Goal: Task Accomplishment & Management: Manage account settings

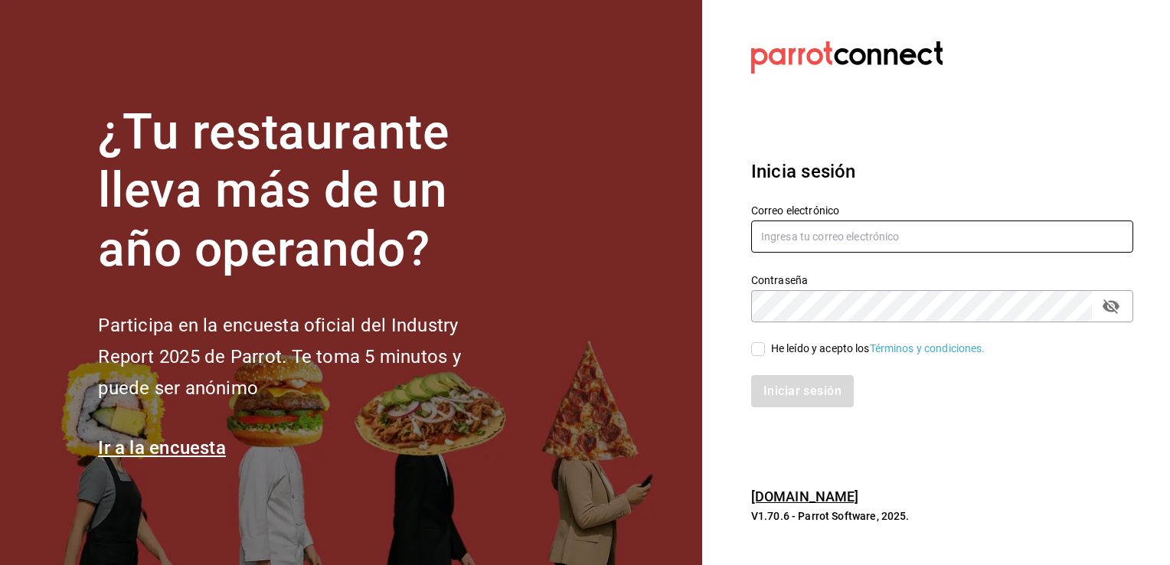
type input "[PERSON_NAME][EMAIL_ADDRESS][DOMAIN_NAME]"
click at [753, 354] on input "He leído y acepto los Términos y condiciones." at bounding box center [758, 349] width 14 height 14
checkbox input "true"
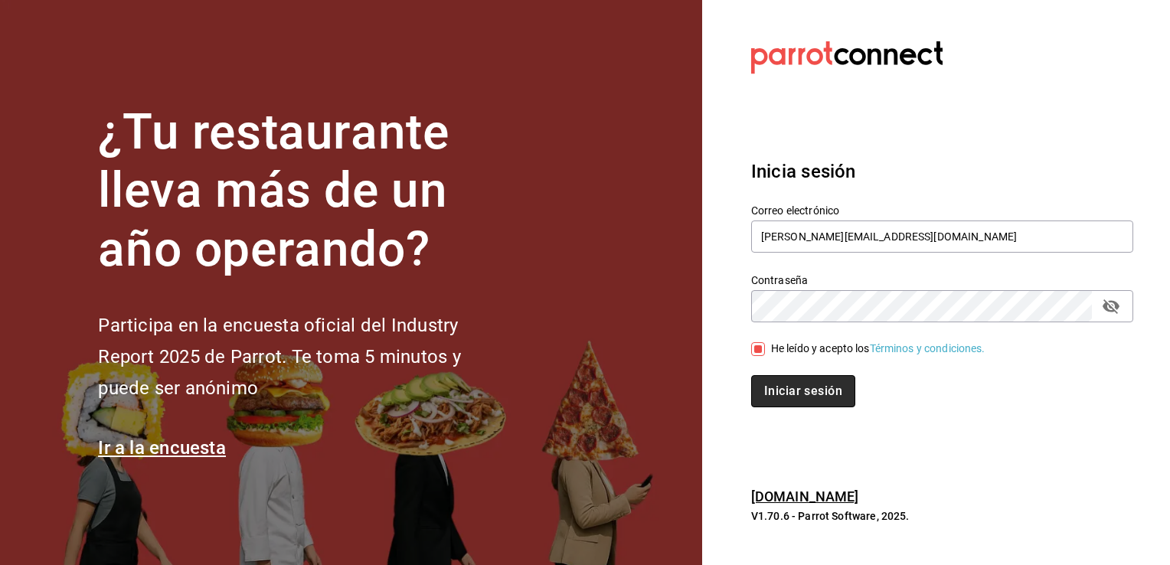
click at [794, 390] on button "Iniciar sesión" at bounding box center [803, 391] width 104 height 32
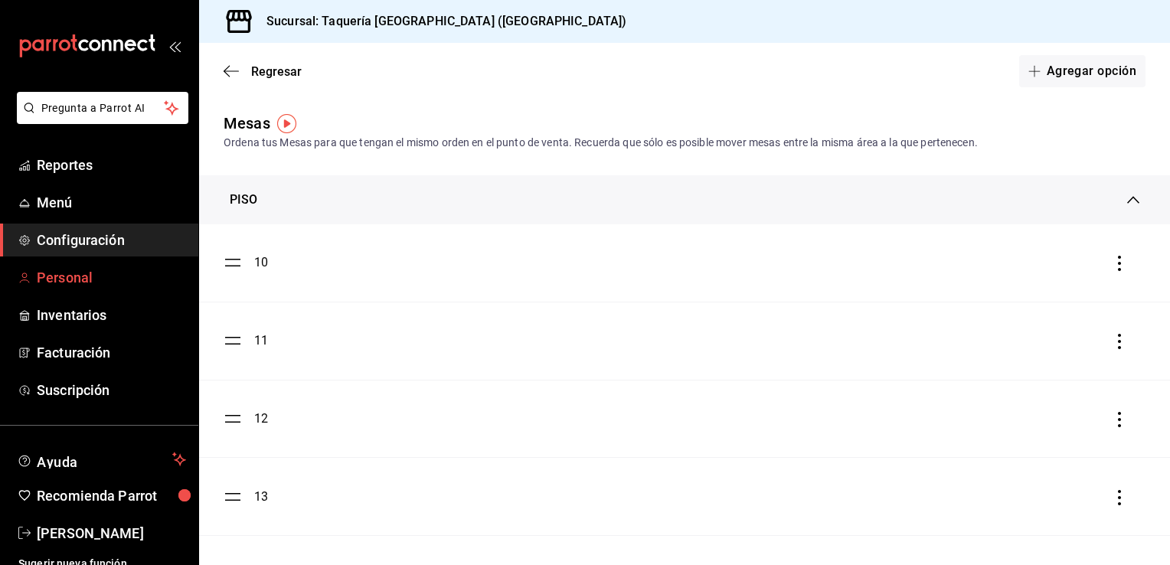
click at [80, 275] on span "Personal" at bounding box center [111, 277] width 149 height 21
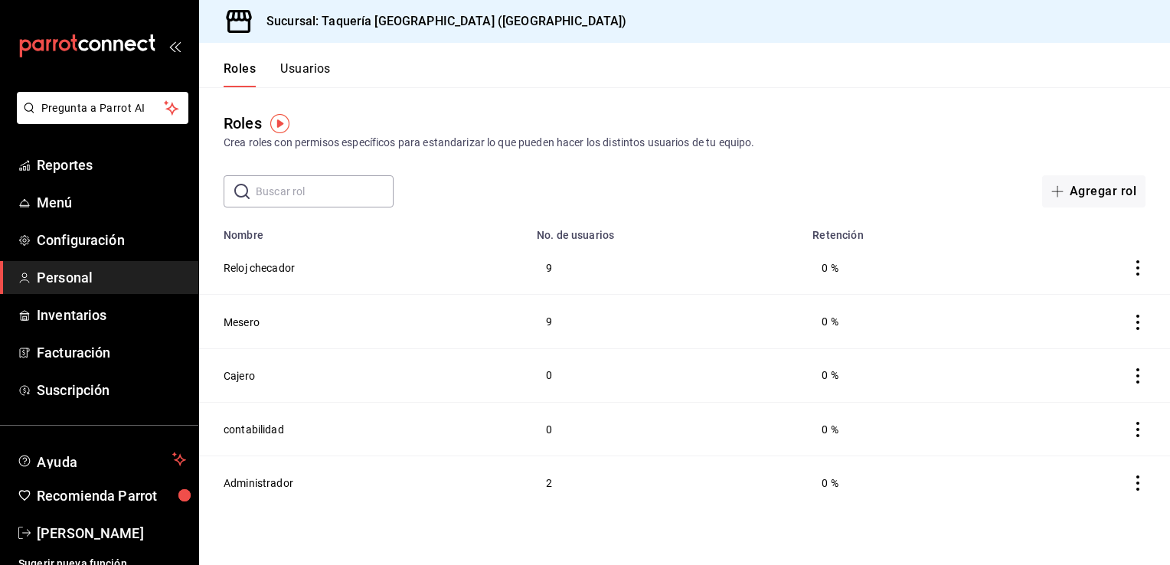
click at [761, 149] on div "Crea roles con permisos específicos para estandarizar lo que pueden hacer los d…" at bounding box center [684, 143] width 922 height 16
click at [316, 68] on button "Usuarios" at bounding box center [305, 74] width 51 height 26
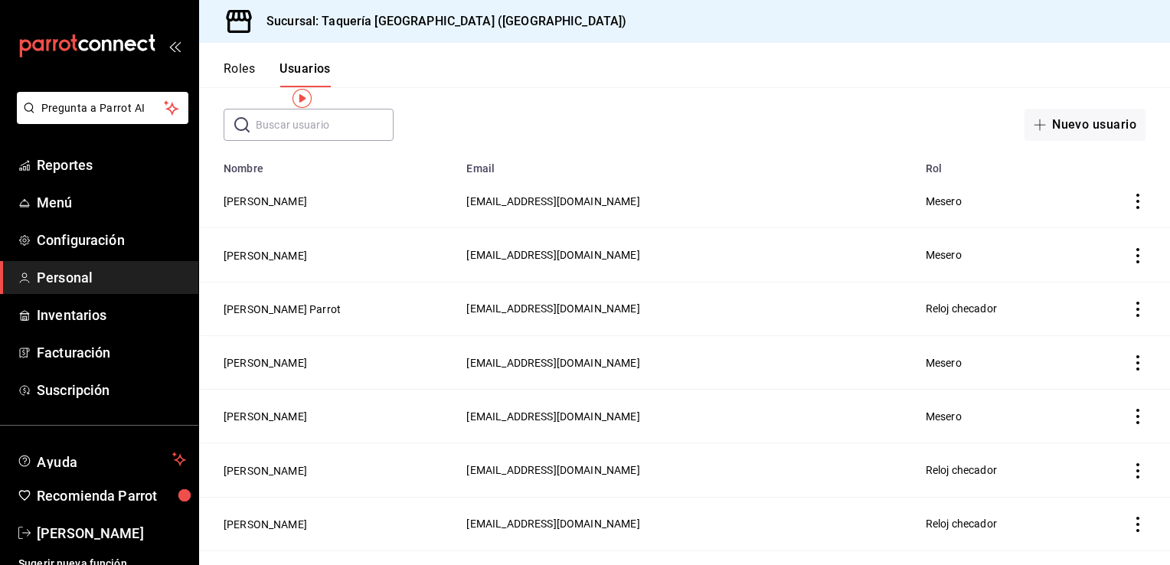
scroll to position [18, 0]
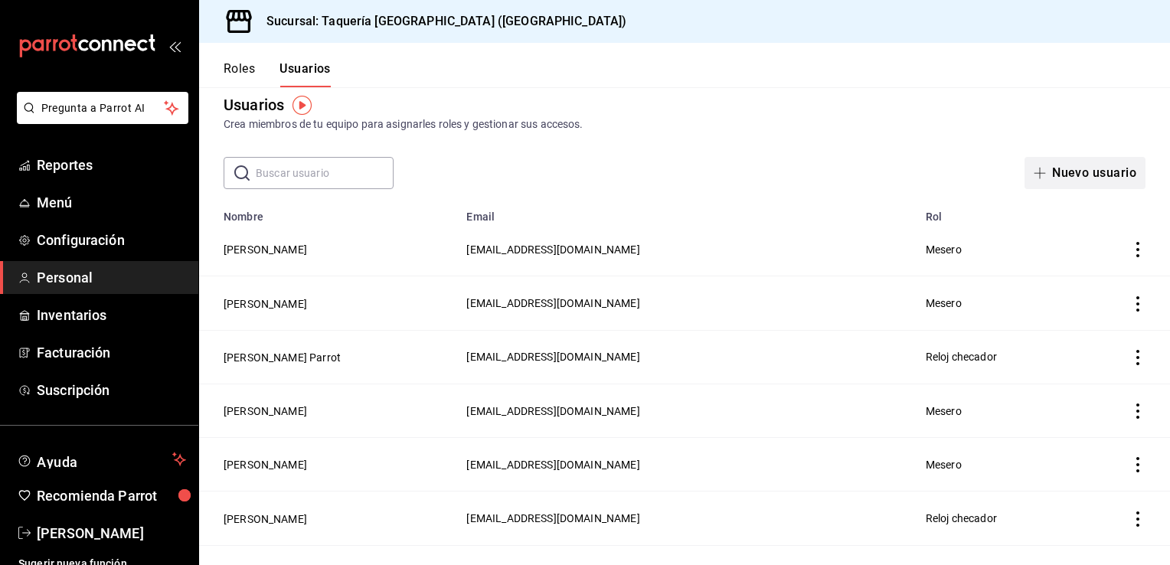
click at [1069, 170] on button "Nuevo usuario" at bounding box center [1084, 173] width 121 height 32
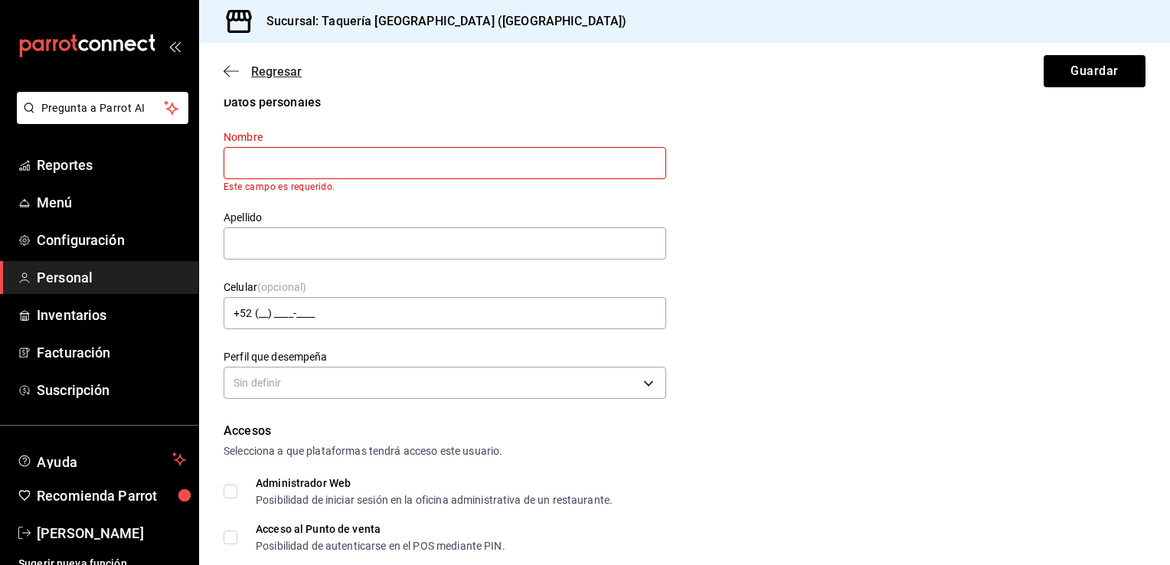
click at [233, 68] on icon "button" at bounding box center [230, 71] width 15 height 14
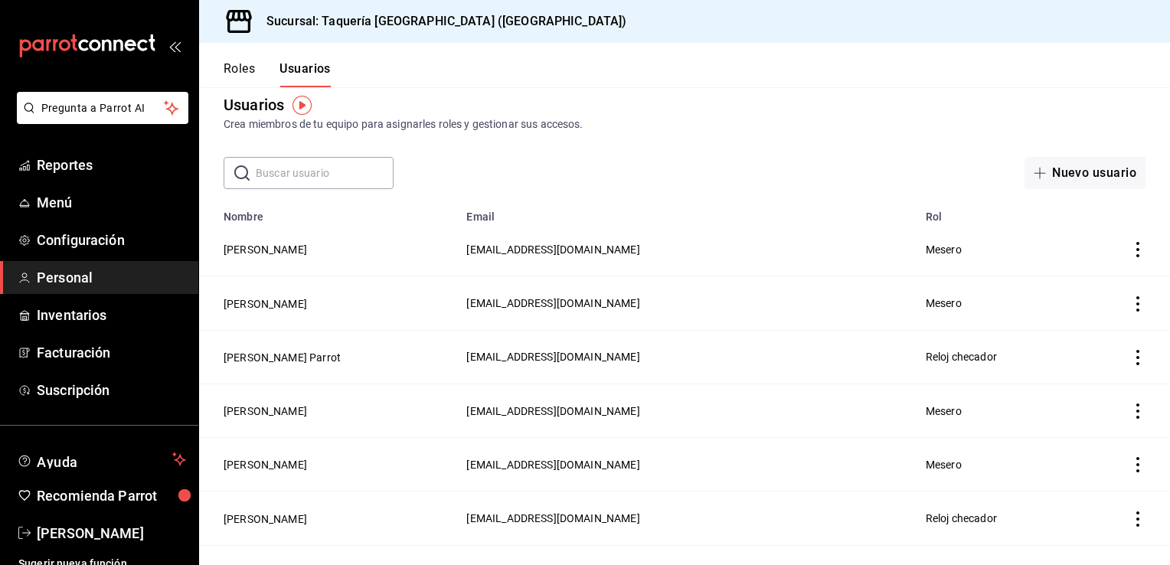
click at [249, 69] on button "Roles" at bounding box center [238, 74] width 31 height 26
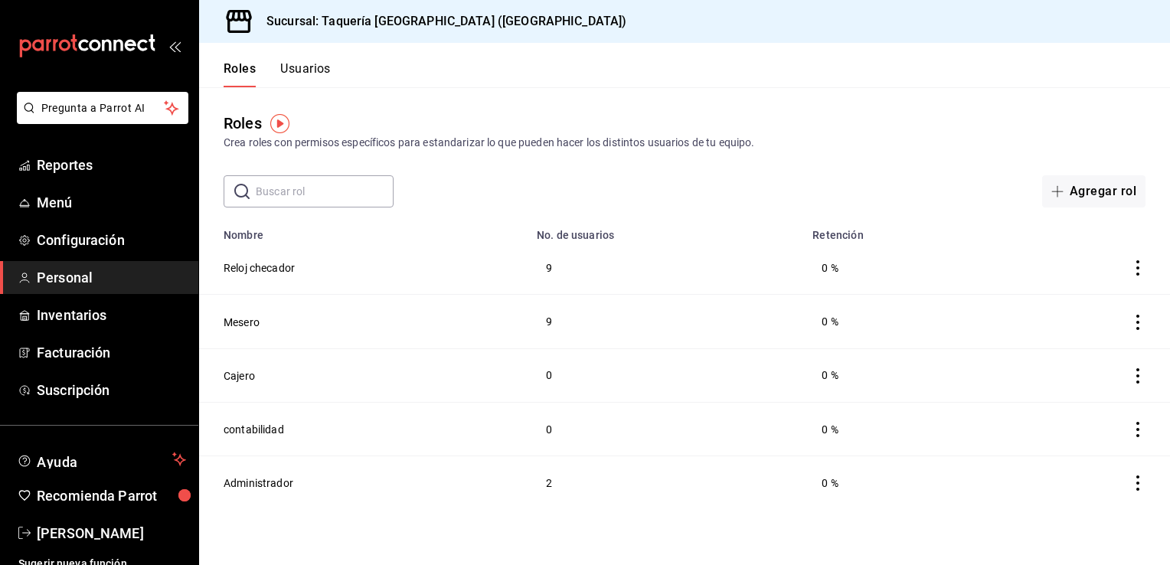
click at [333, 191] on input "text" at bounding box center [325, 191] width 138 height 31
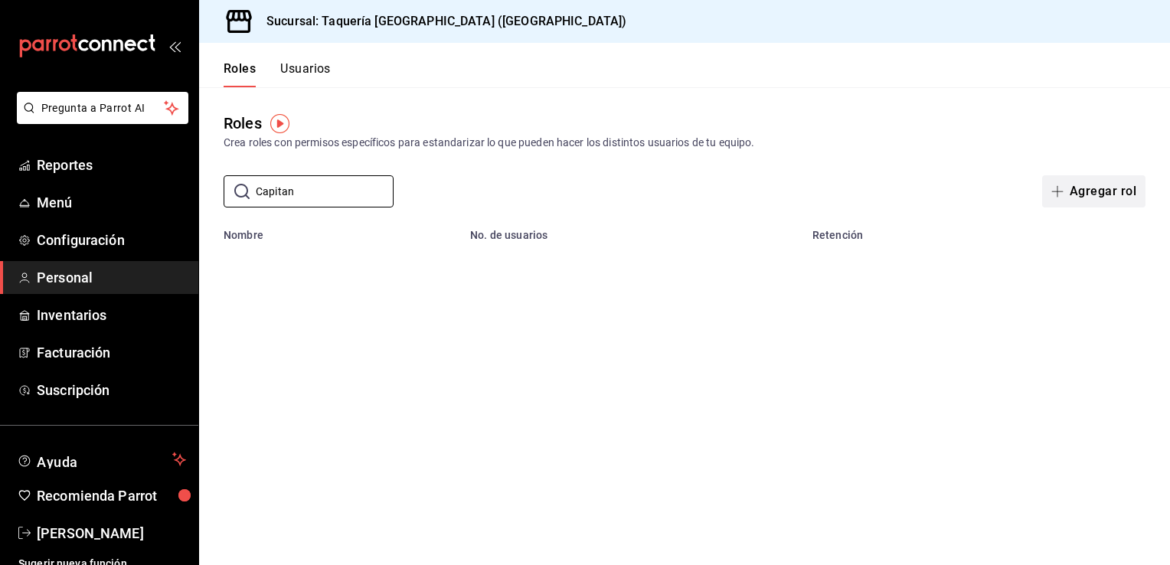
type input "Capitan"
click at [1069, 185] on span "button" at bounding box center [1060, 191] width 18 height 12
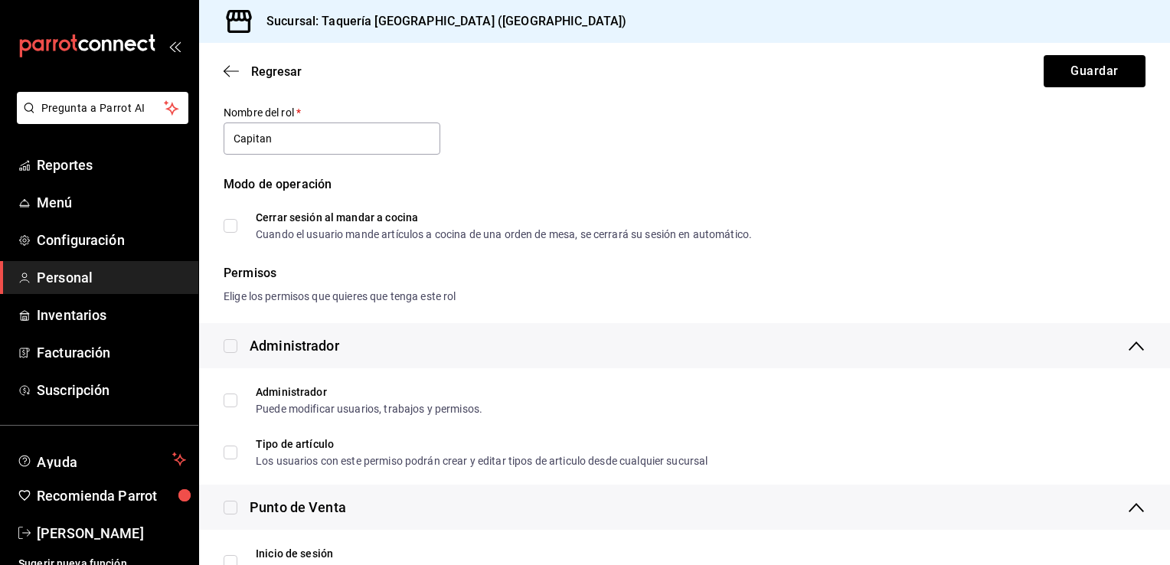
scroll to position [73, 0]
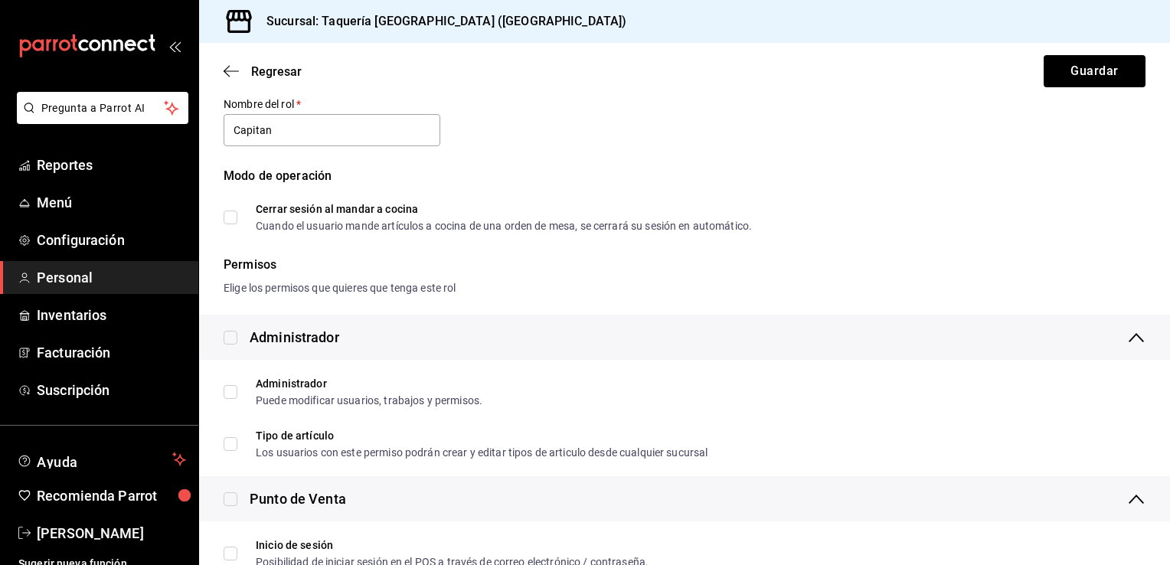
type input "Capitan"
click at [231, 218] on input "Cerrar sesión al mandar a cocina Cuando el usuario mande artículos a cocina de …" at bounding box center [230, 217] width 14 height 14
checkbox input "true"
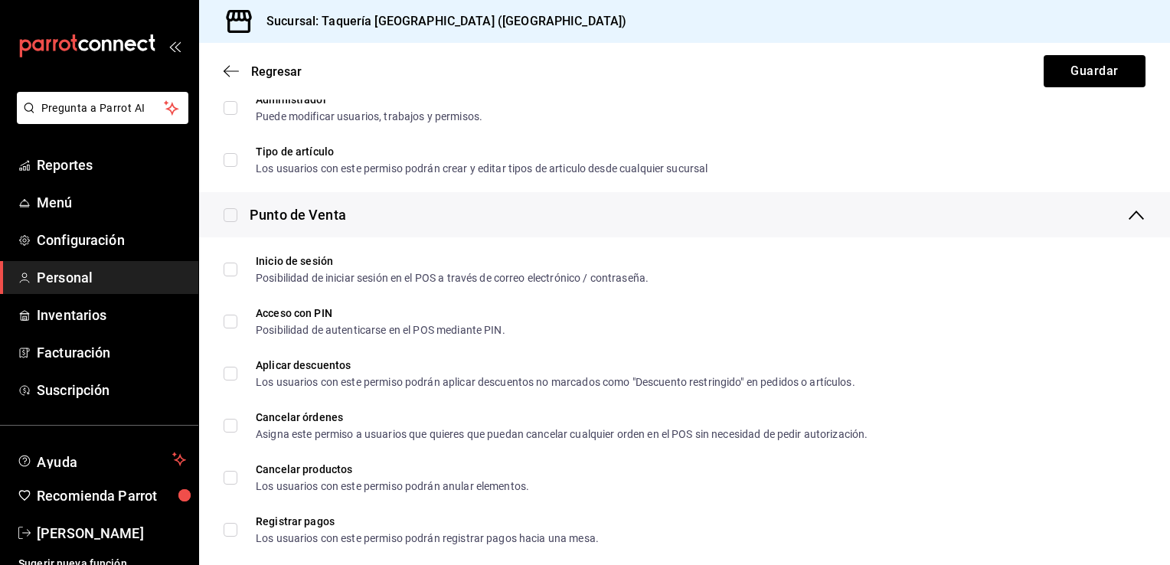
scroll to position [377, 0]
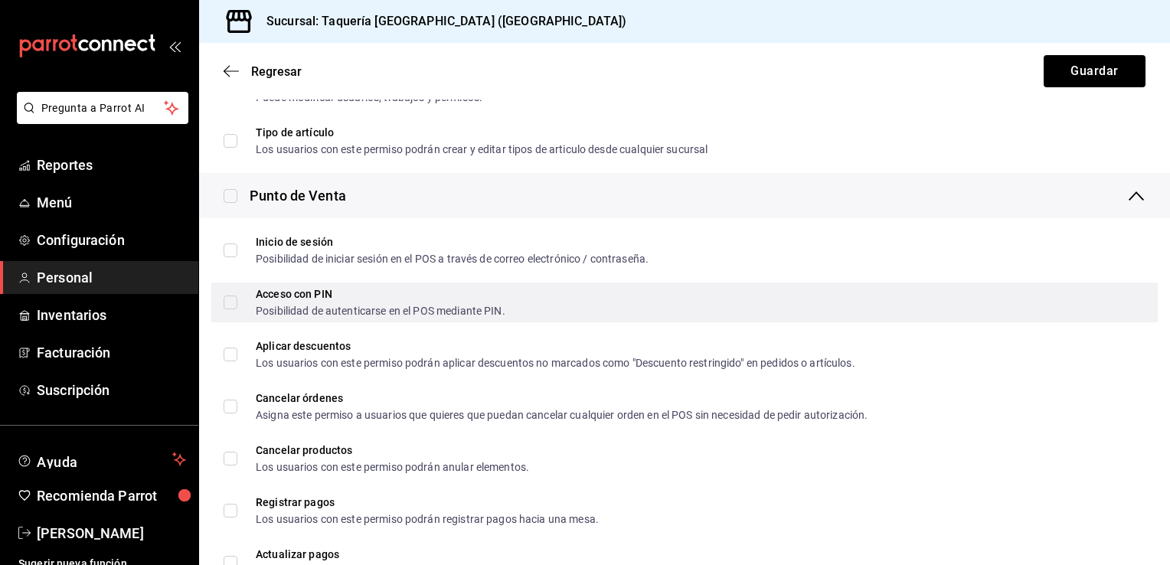
click at [227, 305] on input "Acceso con PIN Posibilidad de autenticarse en el POS mediante PIN." at bounding box center [230, 302] width 14 height 14
checkbox input "true"
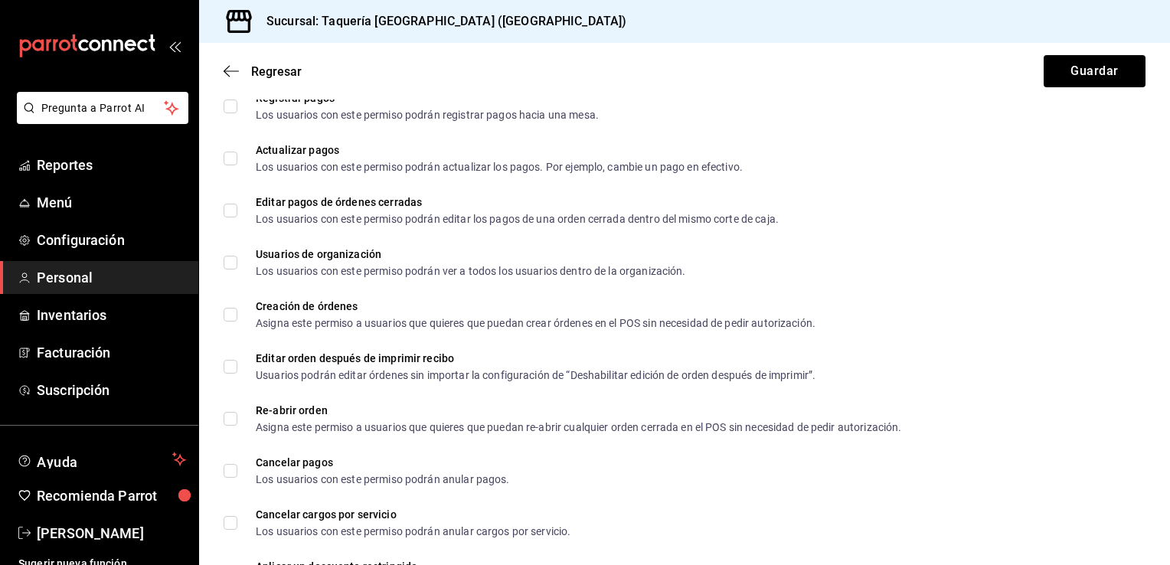
scroll to position [792, 0]
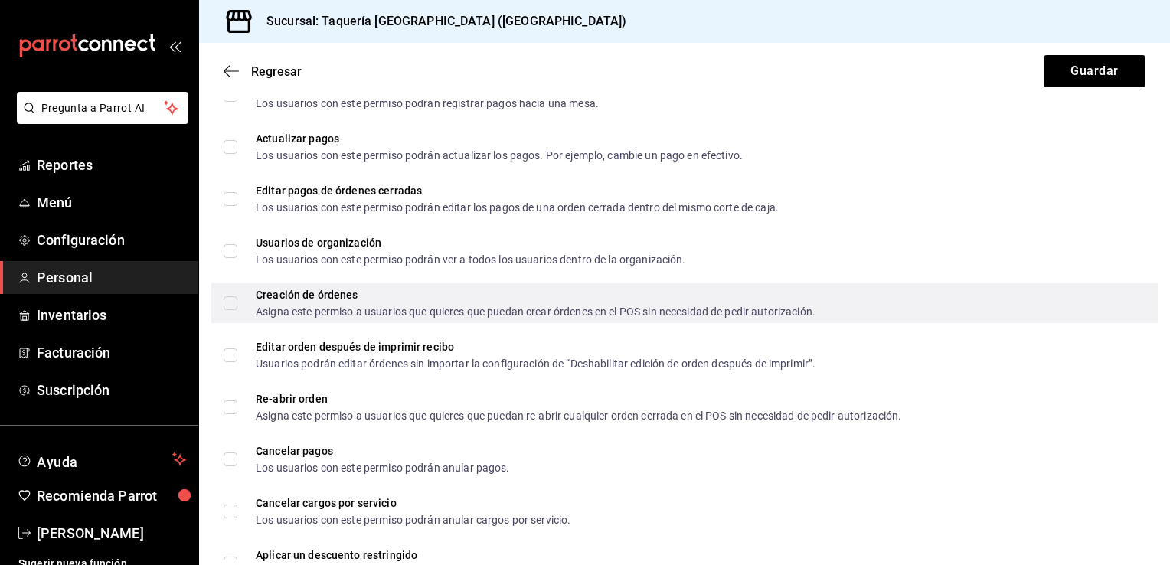
click at [226, 308] on input "Creación de órdenes Asigna este permiso a usuarios que quieres que puedan crear…" at bounding box center [230, 303] width 14 height 14
checkbox input "true"
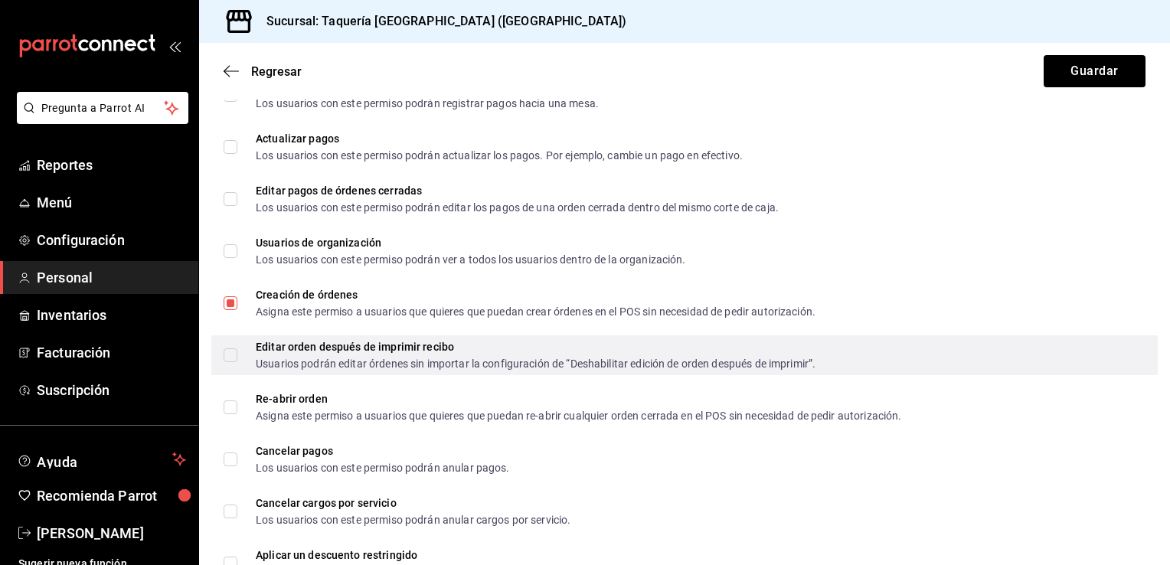
click at [227, 357] on input "Editar orden después de imprimir recibo Usuarios podrán editar órdenes sin impo…" at bounding box center [230, 355] width 14 height 14
checkbox input "true"
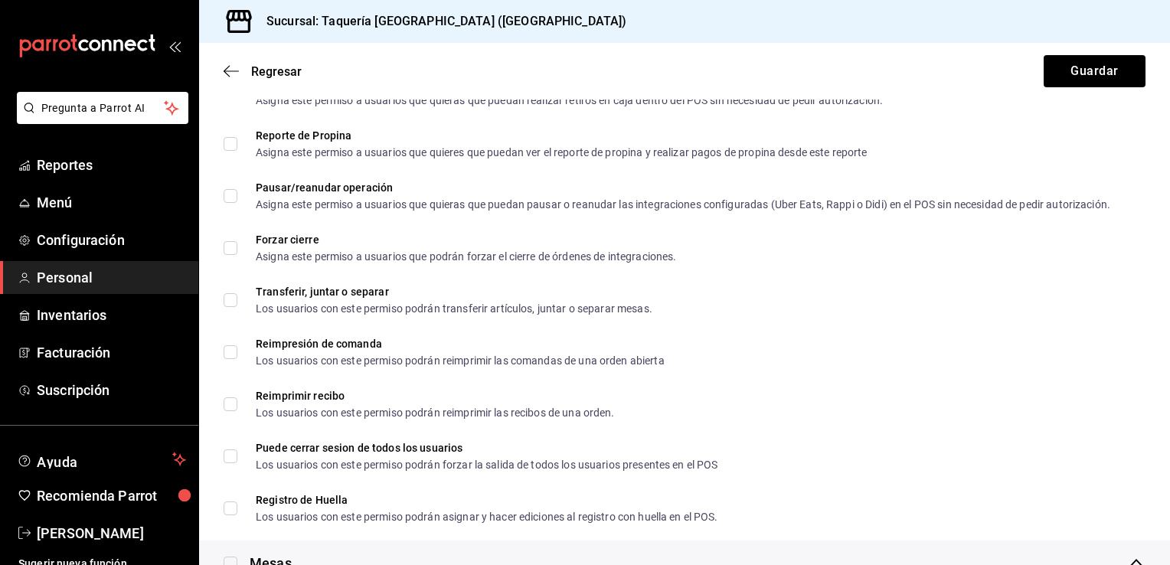
scroll to position [1451, 0]
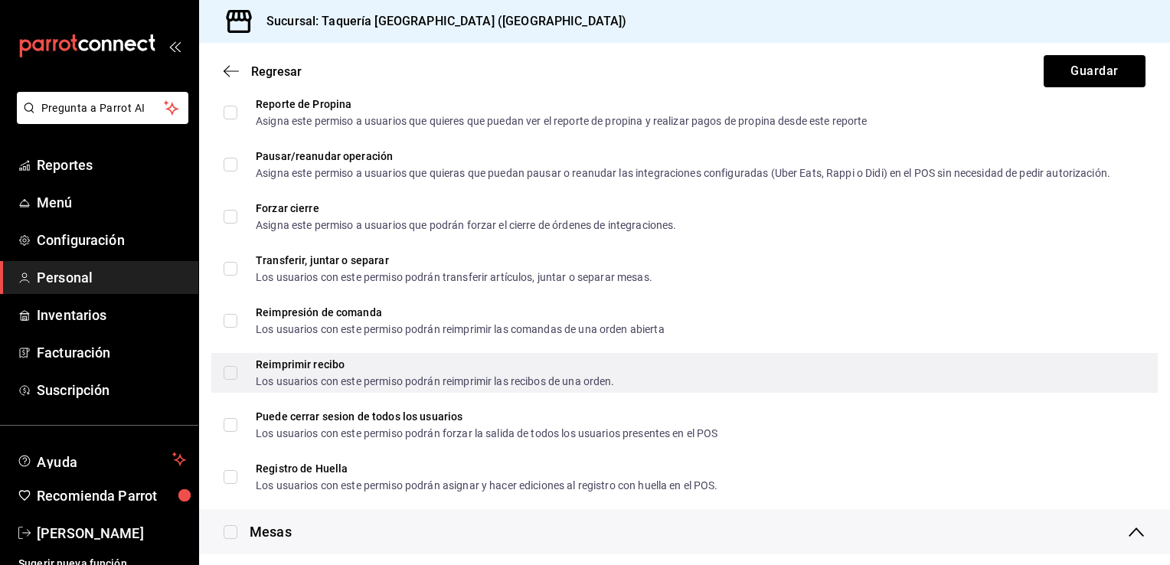
click at [230, 369] on input "Reimprimir recibo Los usuarios con este permiso podrán reimprimir las recibos d…" at bounding box center [230, 373] width 14 height 14
checkbox input "true"
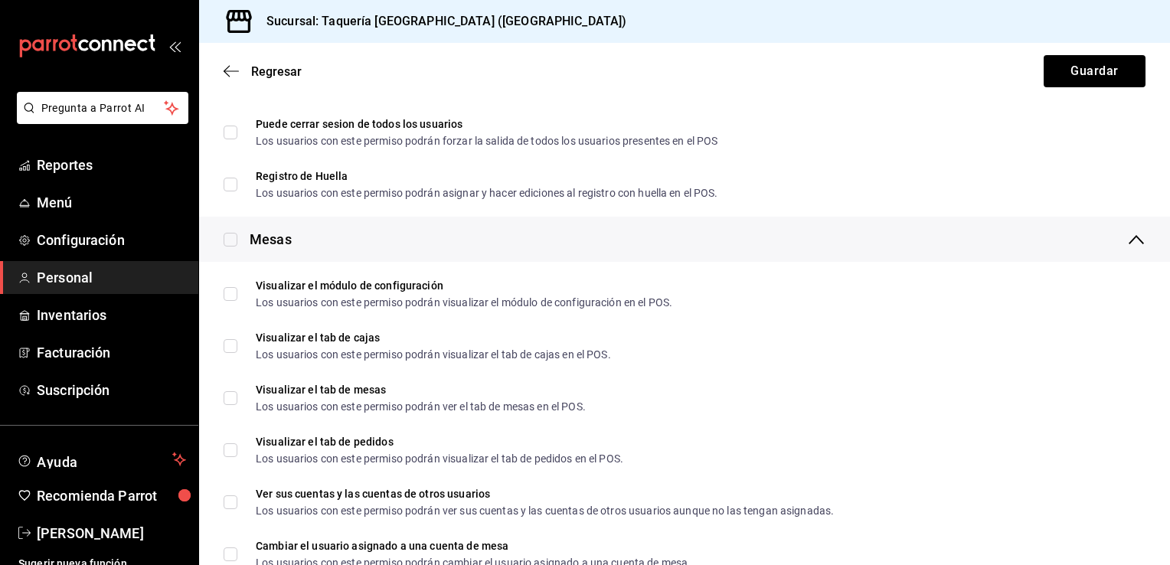
scroll to position [1760, 0]
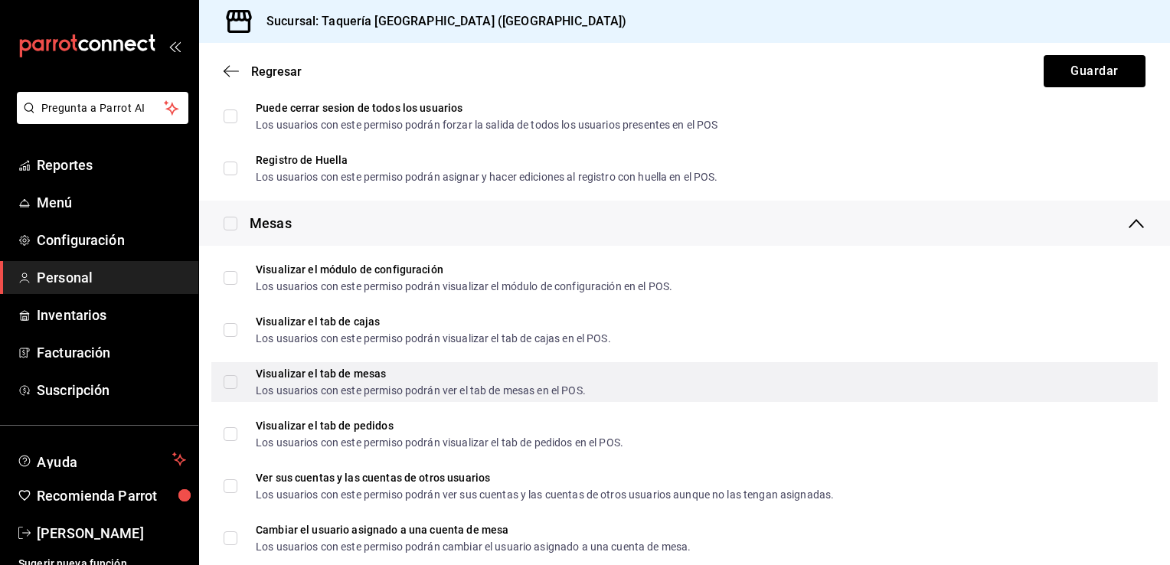
click at [231, 384] on input "Visualizar el tab de mesas Los usuarios con este permiso podrán ver el tab de m…" at bounding box center [230, 382] width 14 height 14
checkbox input "true"
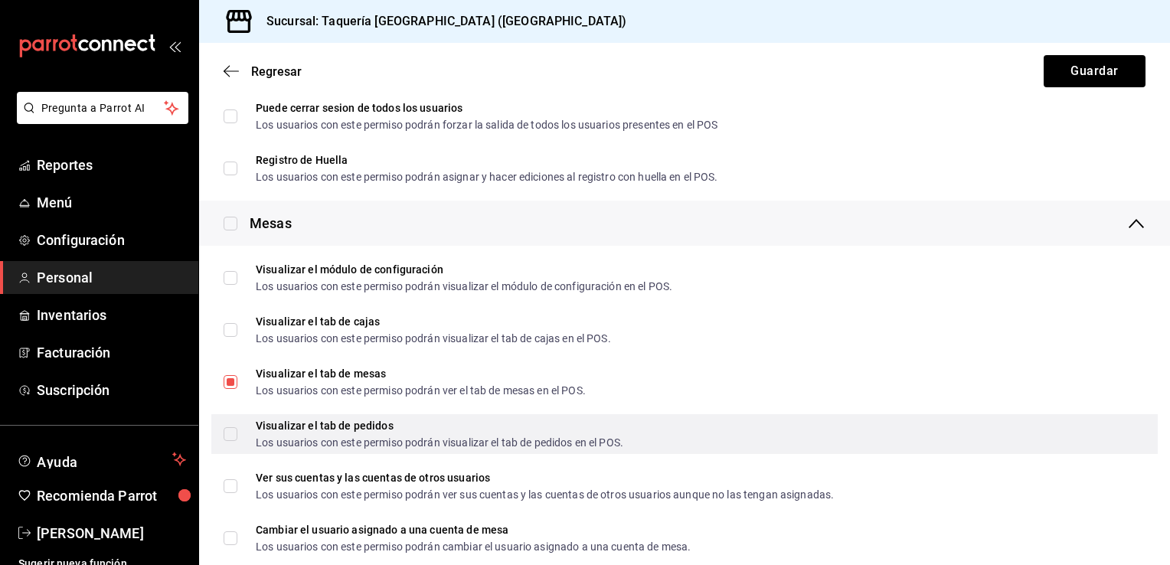
click at [226, 432] on input "Visualizar el tab de pedidos Los usuarios con este permiso podrán visualizar el…" at bounding box center [230, 434] width 14 height 14
checkbox input "true"
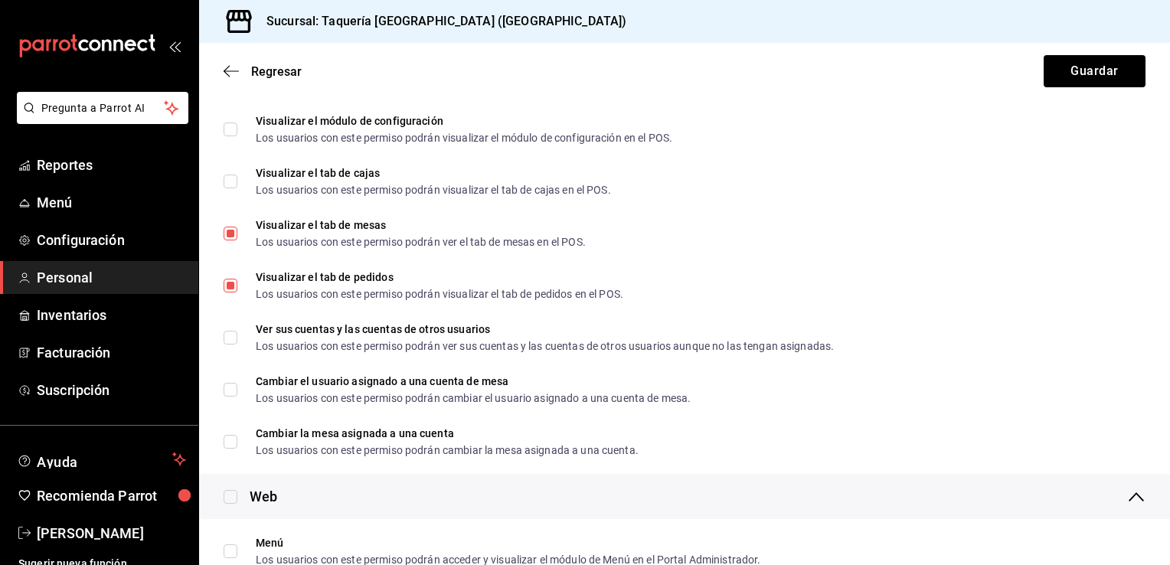
scroll to position [1924, 0]
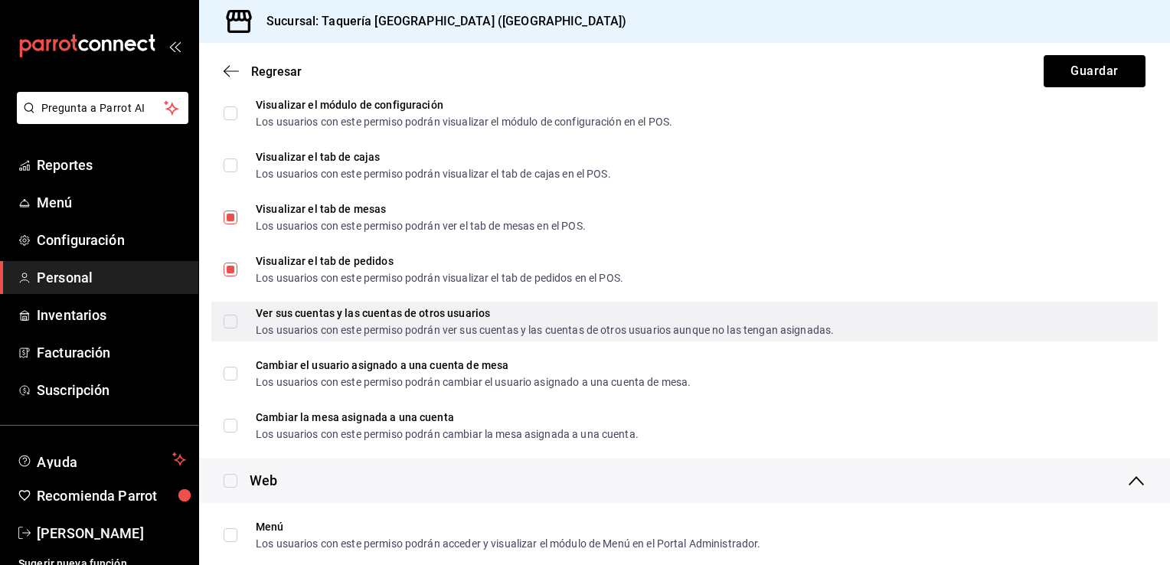
click at [227, 320] on input "Ver sus cuentas y las cuentas de otros usuarios Los usuarios con este permiso p…" at bounding box center [230, 322] width 14 height 14
checkbox input "true"
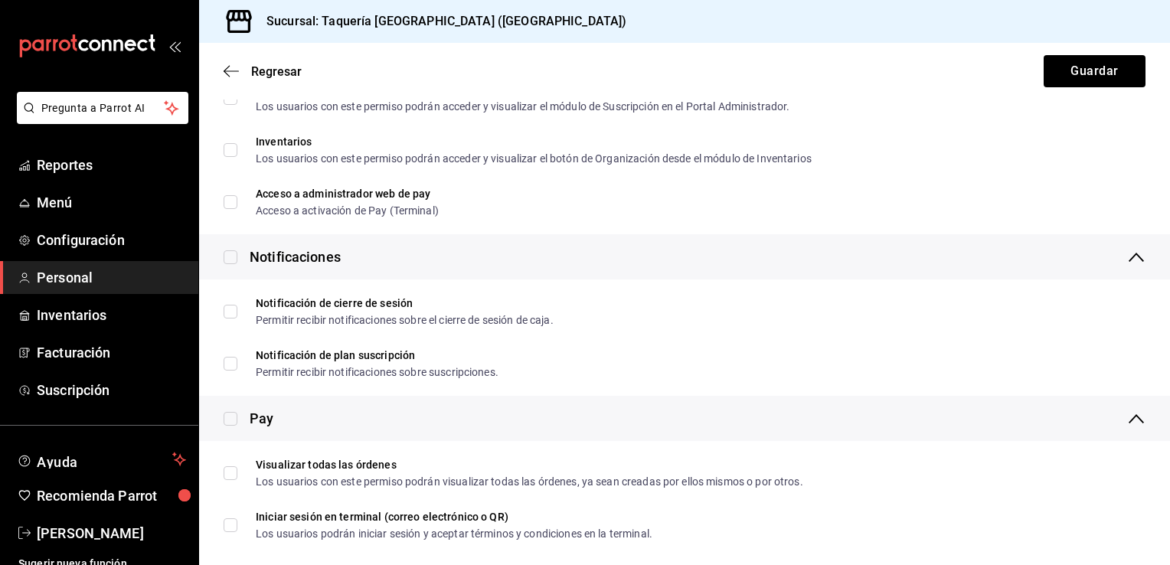
scroll to position [2638, 0]
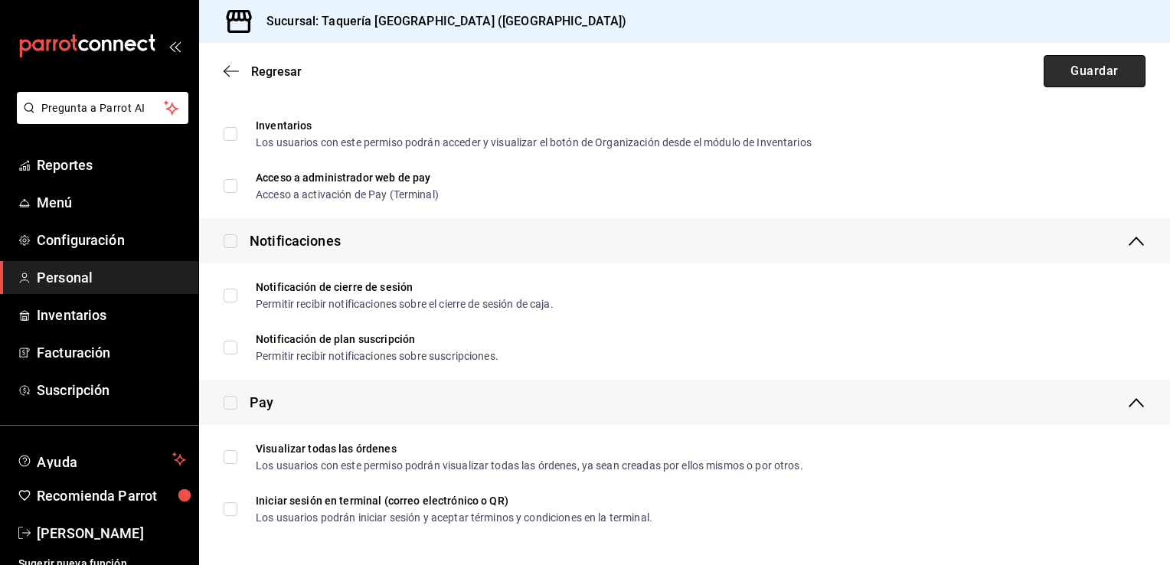
click at [1071, 76] on button "Guardar" at bounding box center [1094, 71] width 102 height 32
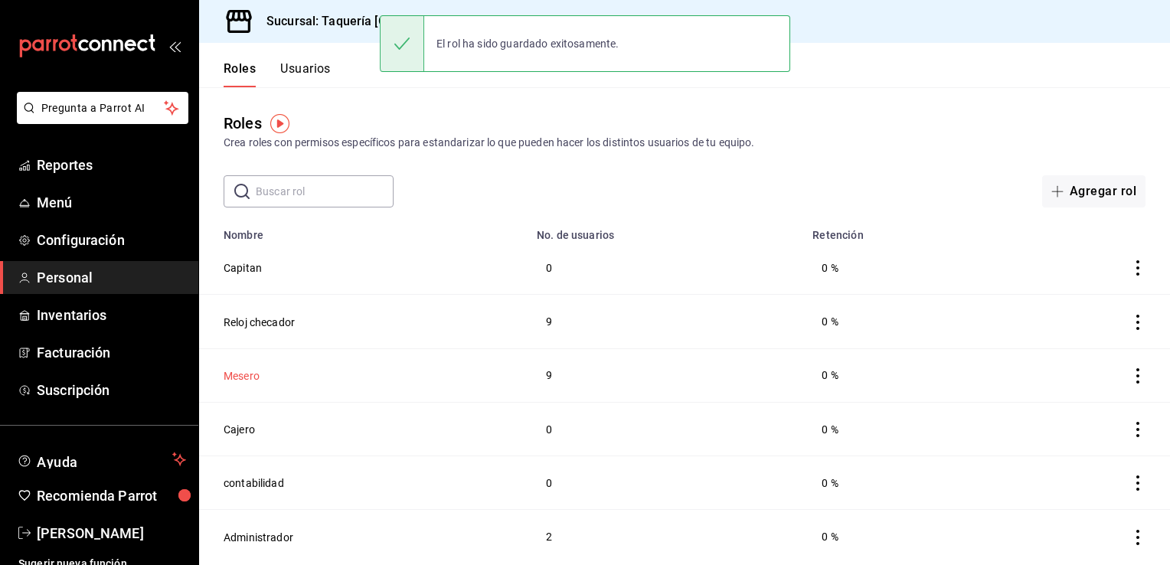
click at [239, 377] on button "Mesero" at bounding box center [241, 375] width 36 height 15
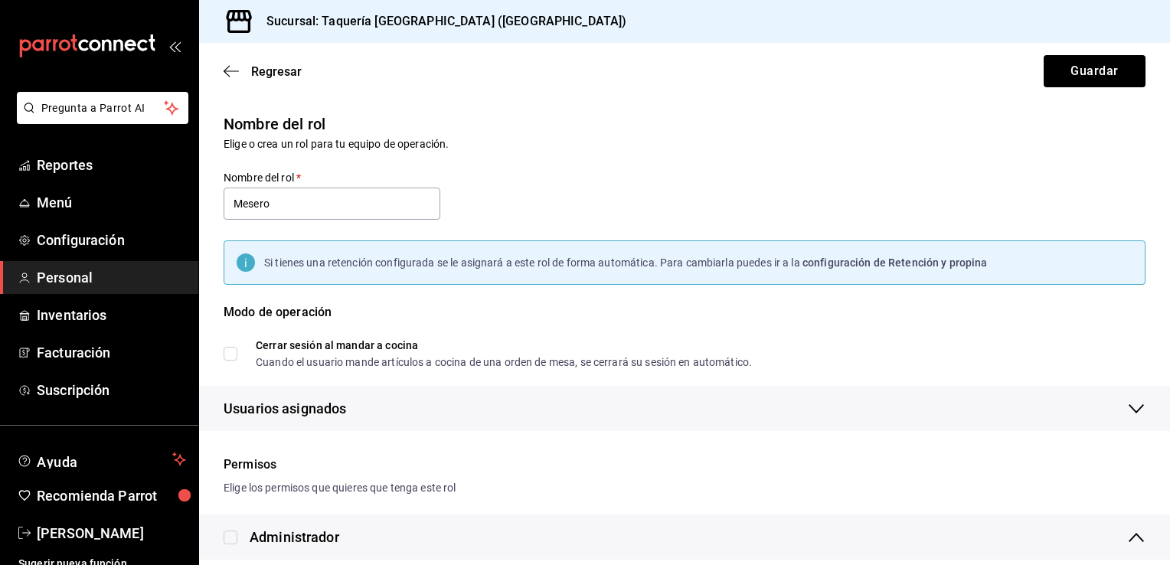
checkbox input "true"
click at [227, 76] on icon "button" at bounding box center [230, 71] width 15 height 14
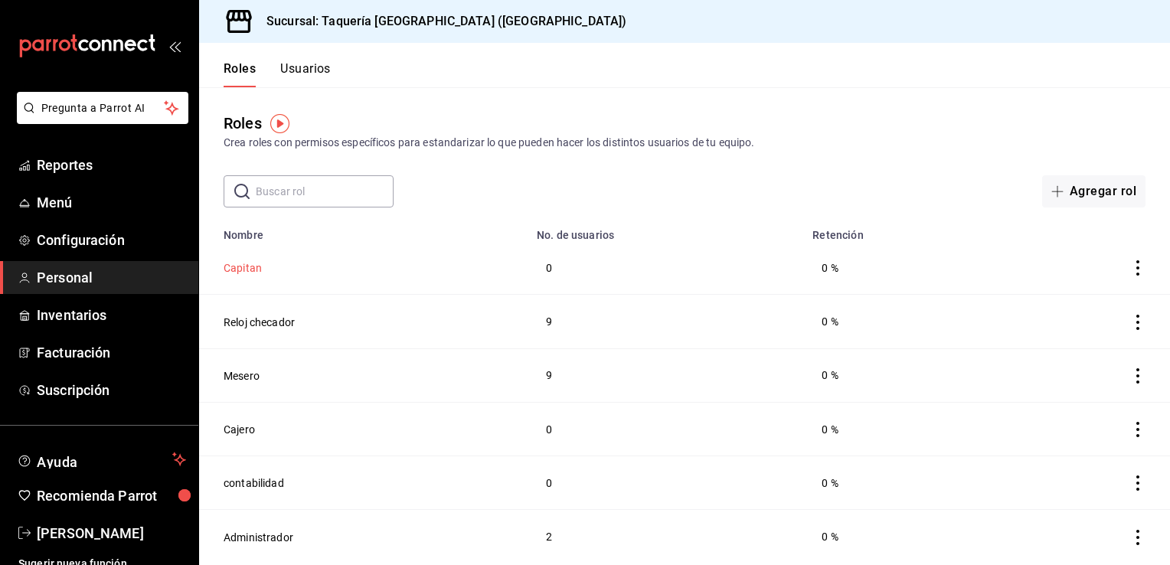
click at [246, 272] on button "Capitan" at bounding box center [242, 267] width 38 height 15
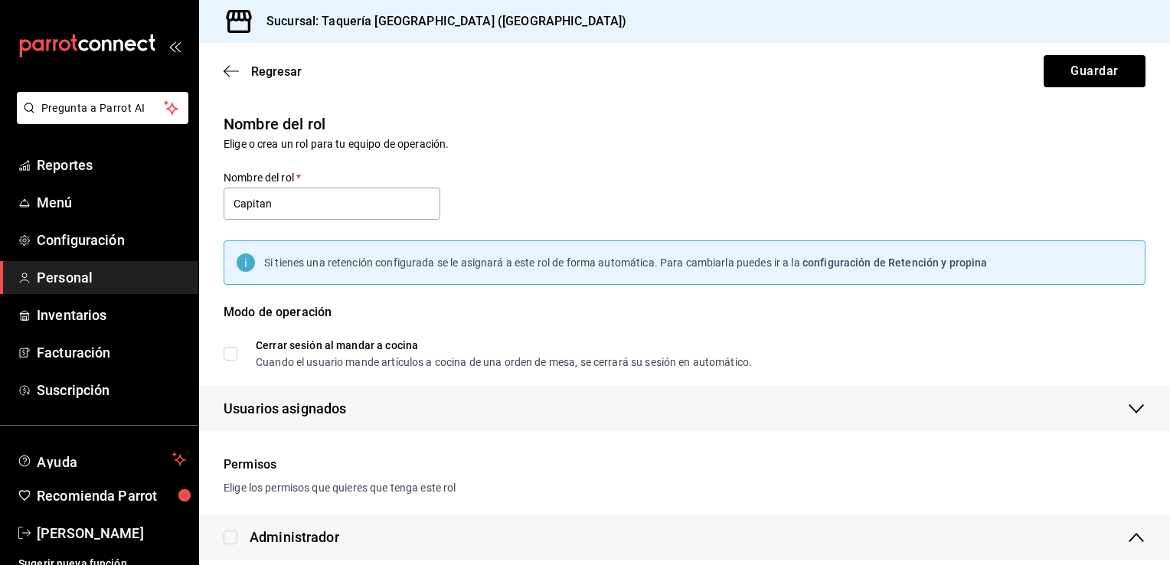
checkbox input "true"
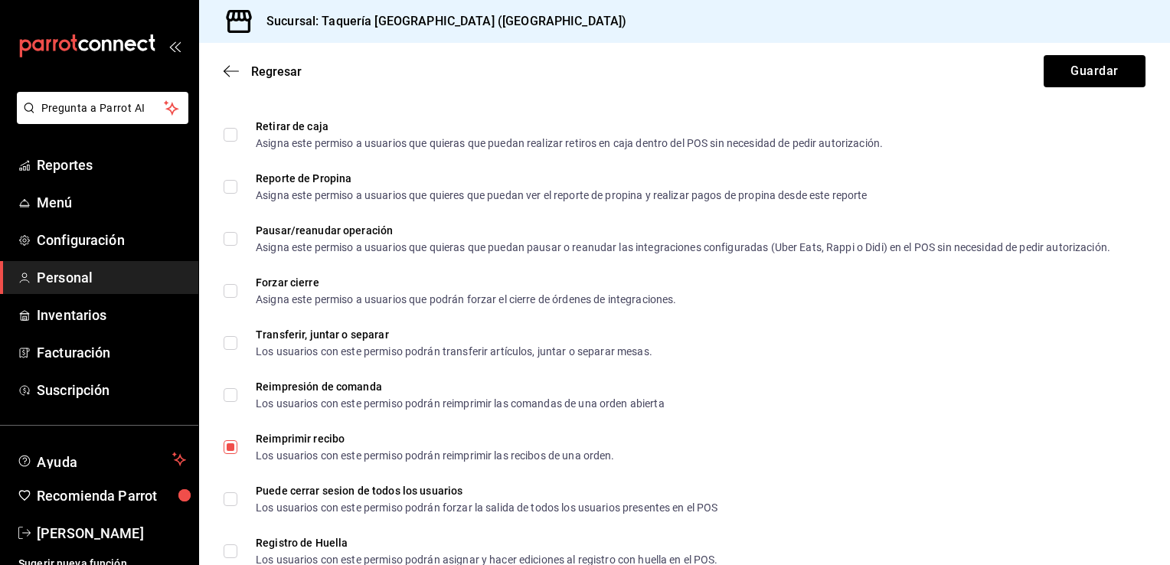
scroll to position [872, 0]
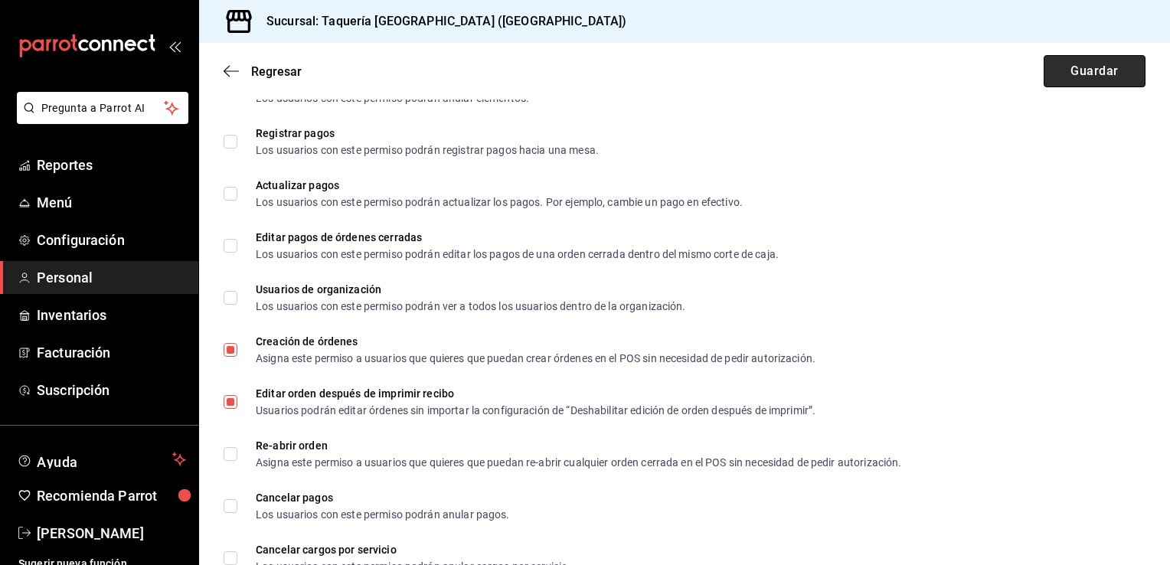
click at [1099, 78] on button "Guardar" at bounding box center [1094, 71] width 102 height 32
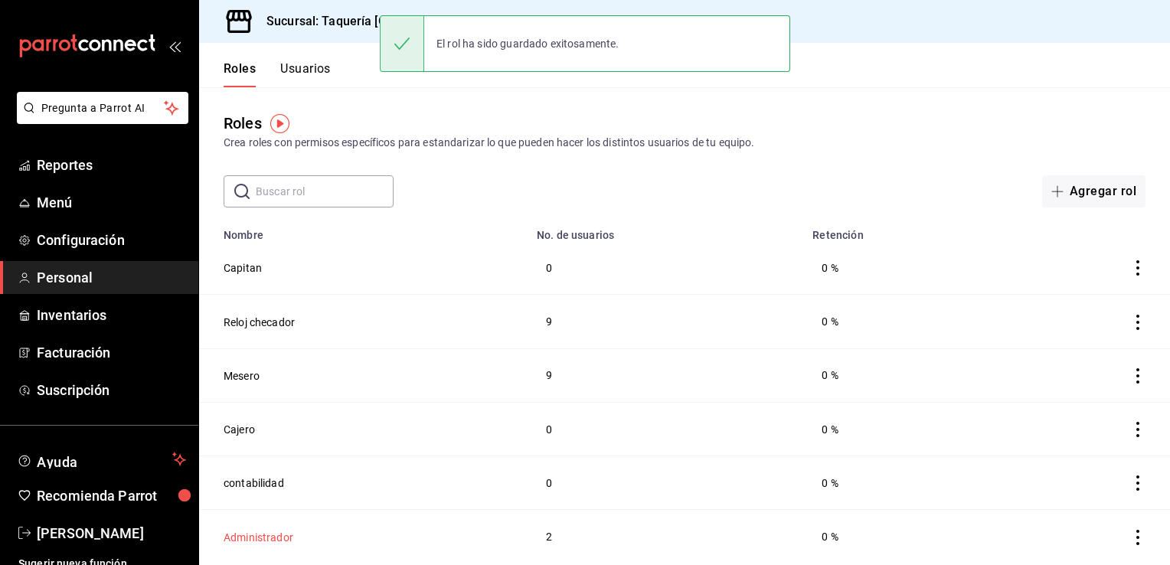
click at [276, 537] on button "Administrador" at bounding box center [258, 537] width 70 height 15
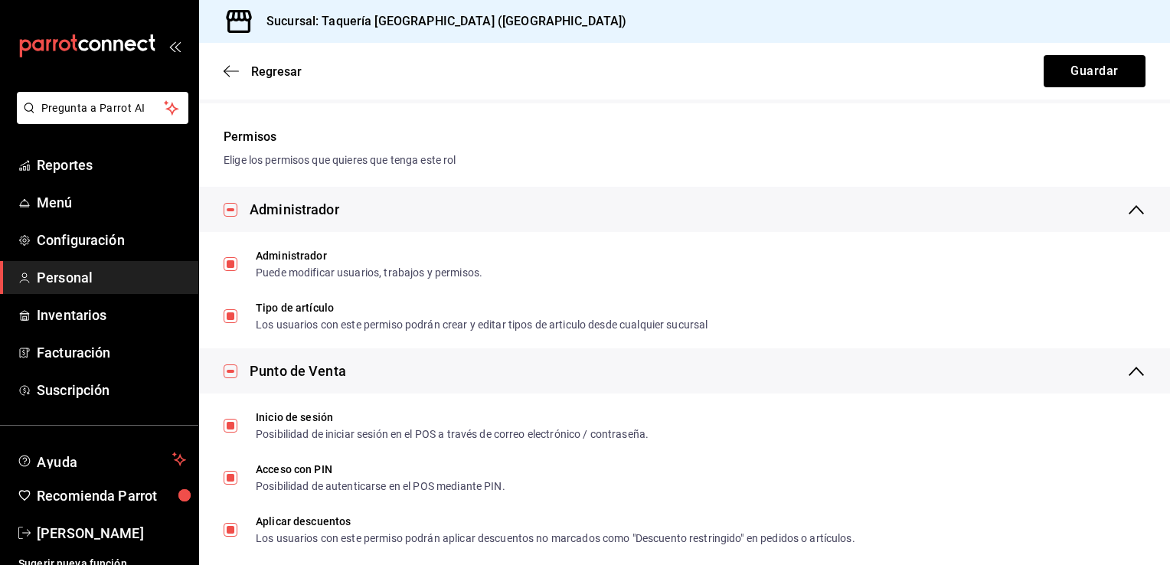
scroll to position [337, 0]
